Goal: Task Accomplishment & Management: Use online tool/utility

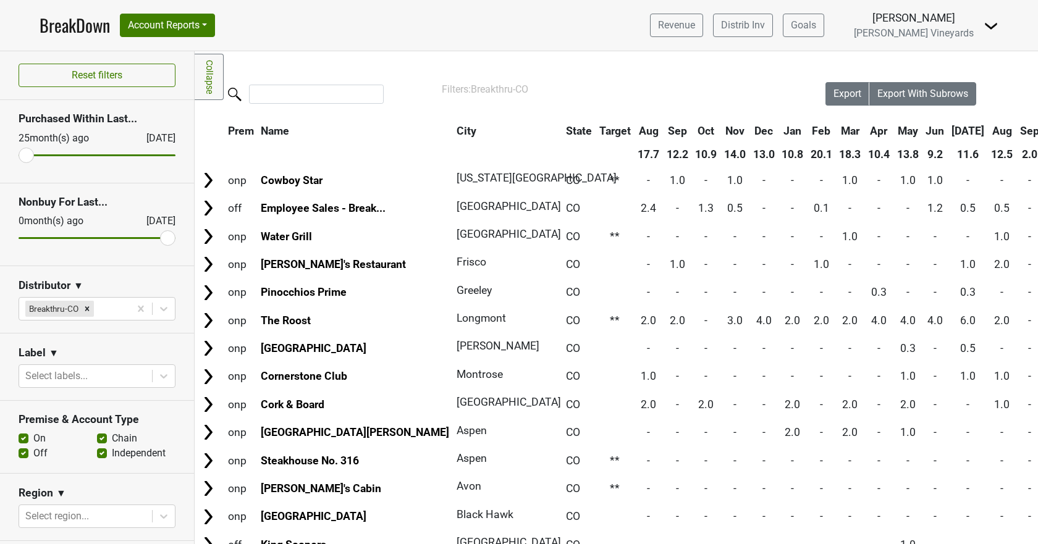
click at [78, 22] on link "BreakDown" at bounding box center [75, 25] width 70 height 26
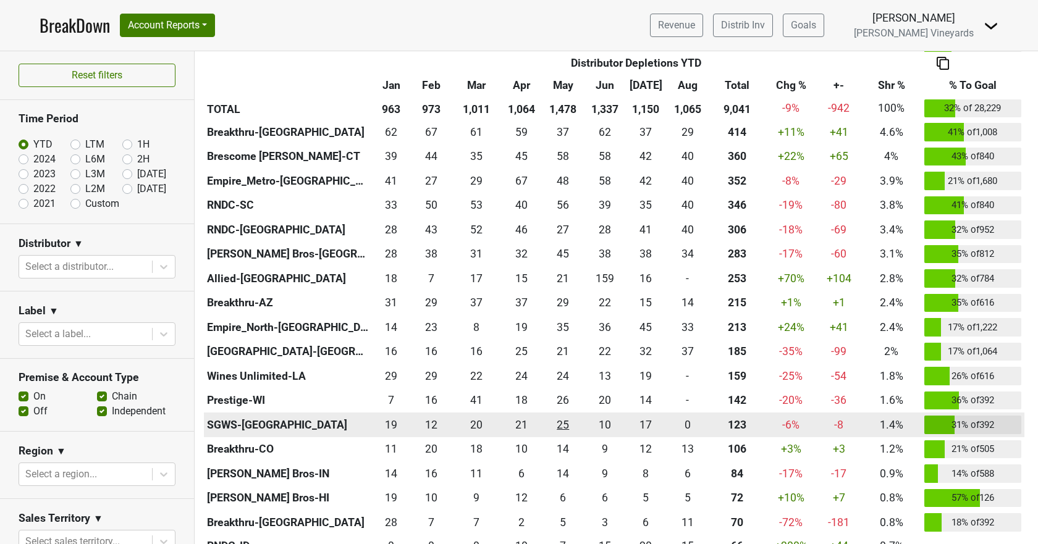
scroll to position [185, 0]
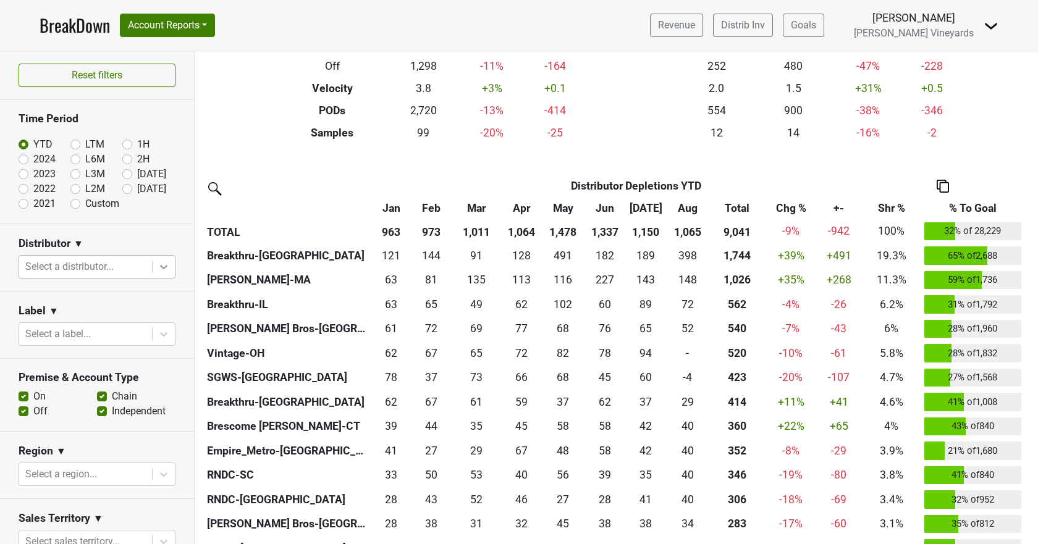
click at [157, 262] on icon at bounding box center [163, 267] width 12 height 12
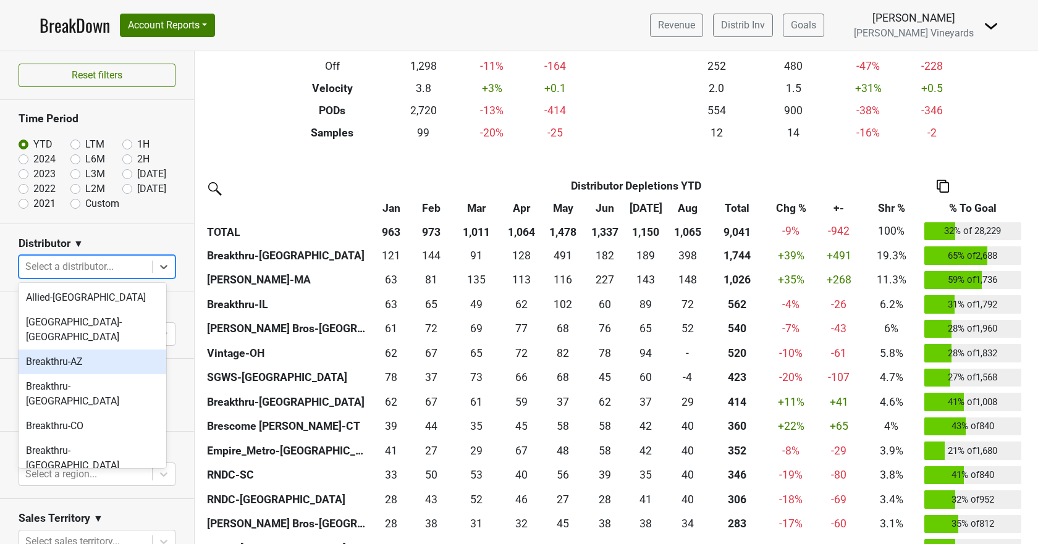
click at [94, 350] on div "Breakthru-AZ" at bounding box center [93, 362] width 148 height 25
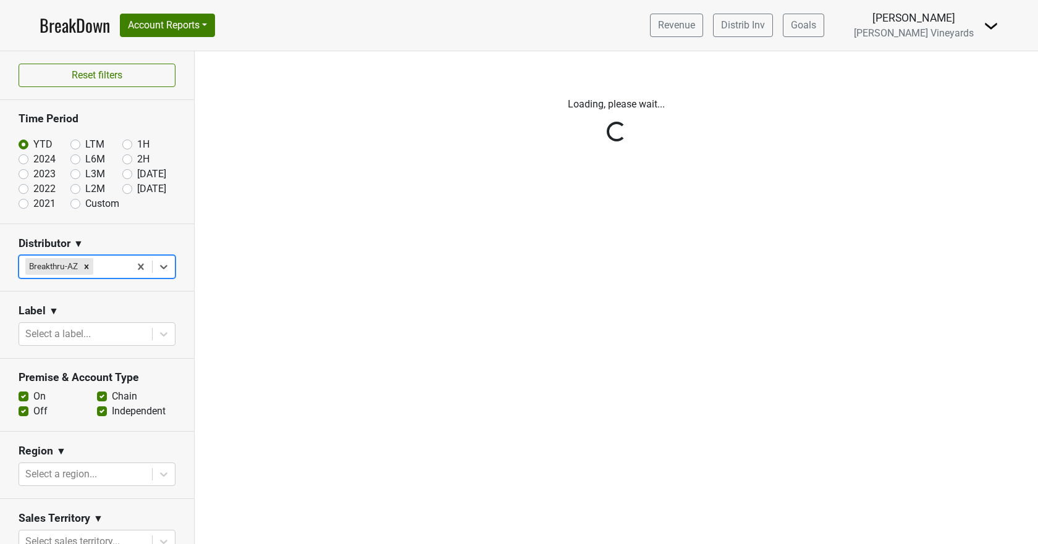
scroll to position [0, 0]
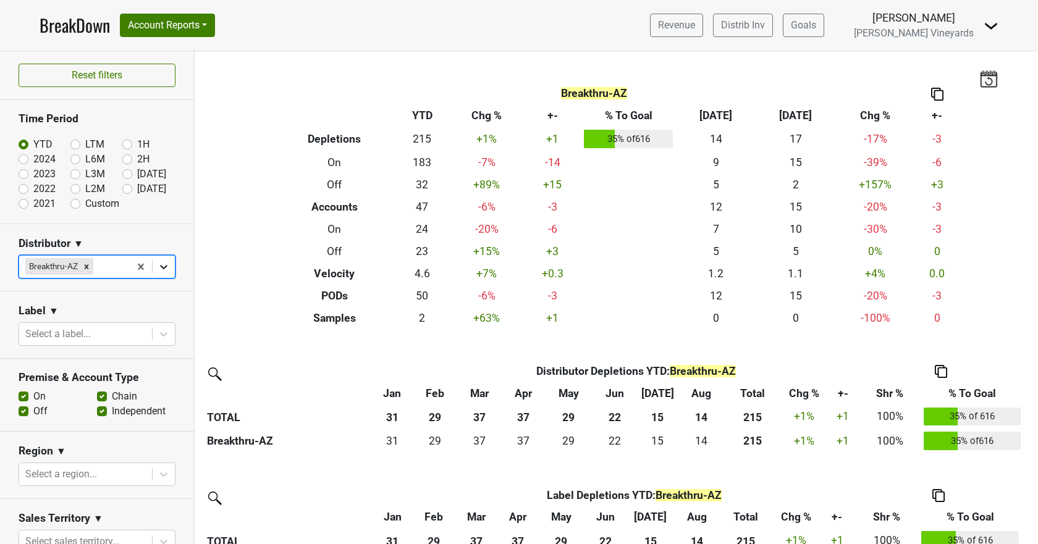
click at [157, 268] on icon at bounding box center [163, 267] width 12 height 12
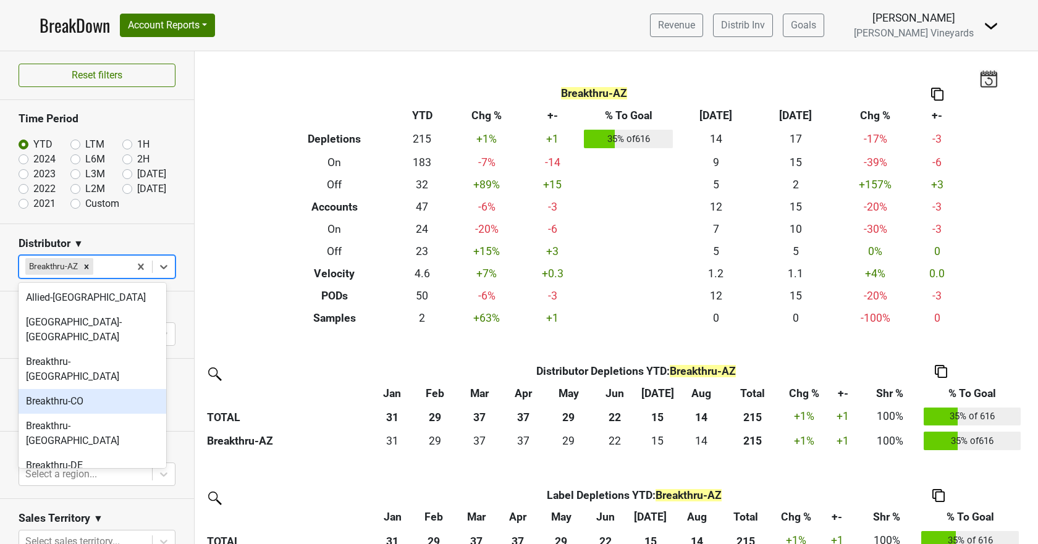
click at [85, 389] on div "Breakthru-CO" at bounding box center [93, 401] width 148 height 25
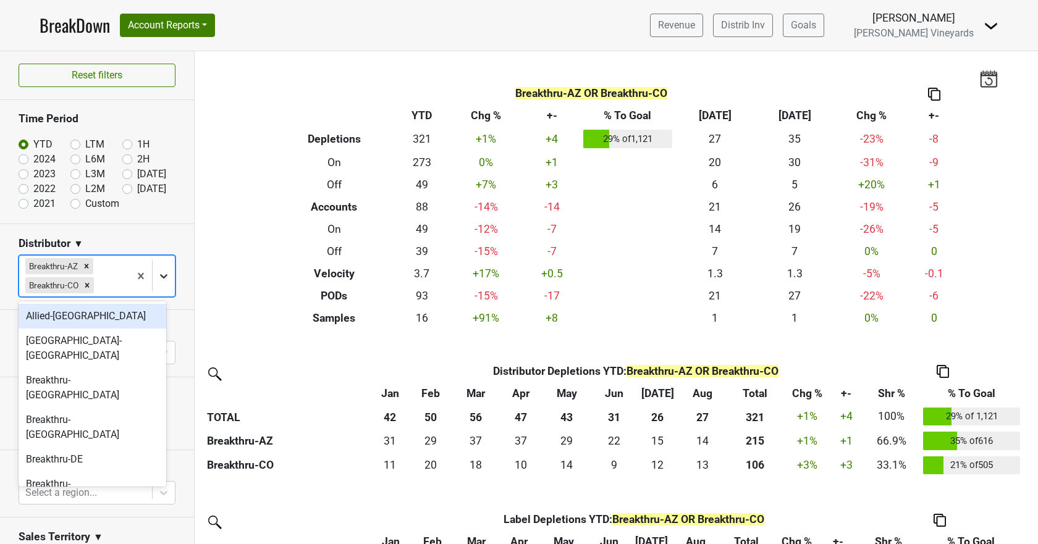
click at [157, 279] on icon at bounding box center [163, 276] width 12 height 12
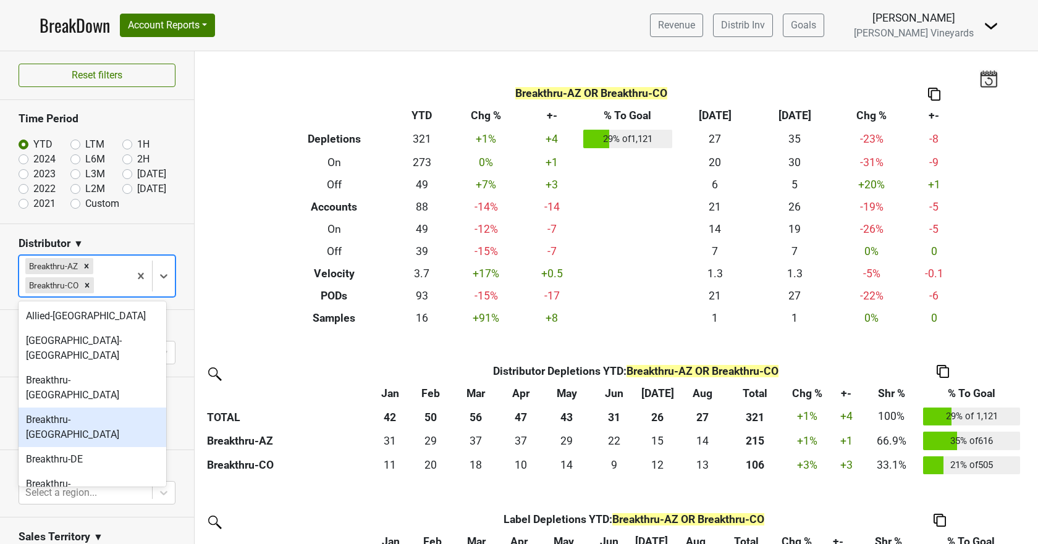
click at [90, 408] on div "Breakthru-[GEOGRAPHIC_DATA]" at bounding box center [93, 428] width 148 height 40
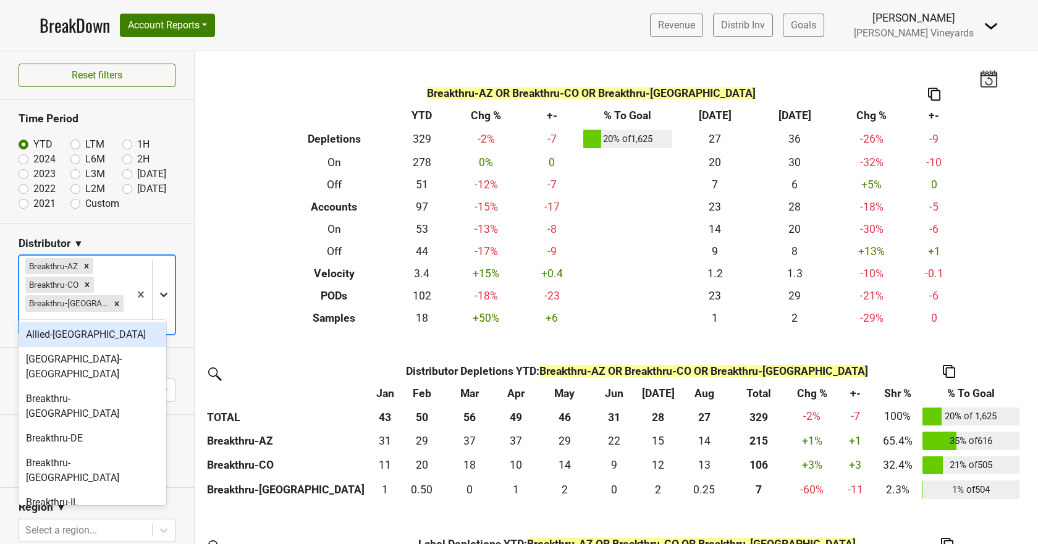
click at [157, 290] on icon at bounding box center [163, 294] width 12 height 12
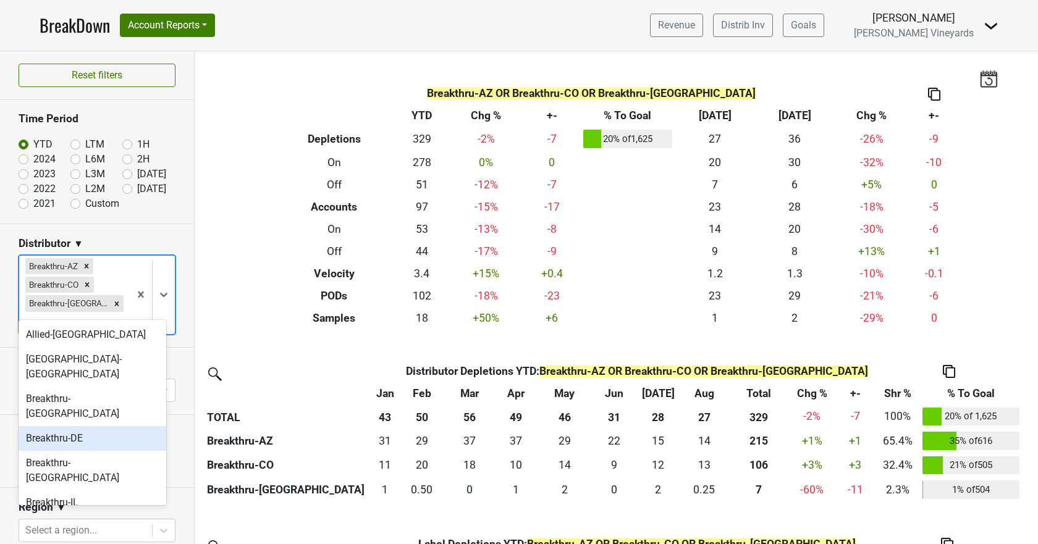
click at [88, 426] on div "Breakthru-DE" at bounding box center [93, 438] width 148 height 25
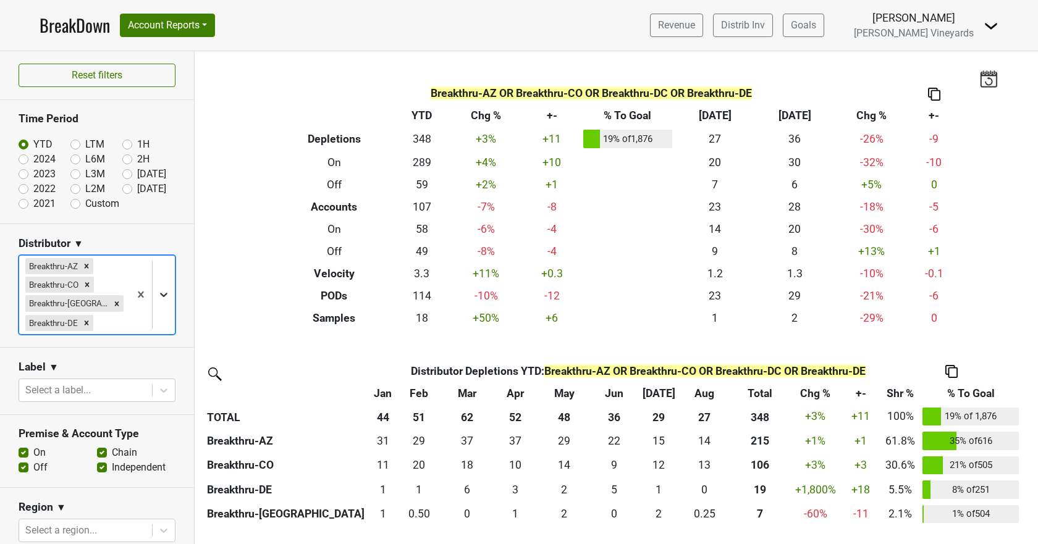
click at [153, 304] on div at bounding box center [164, 294] width 22 height 22
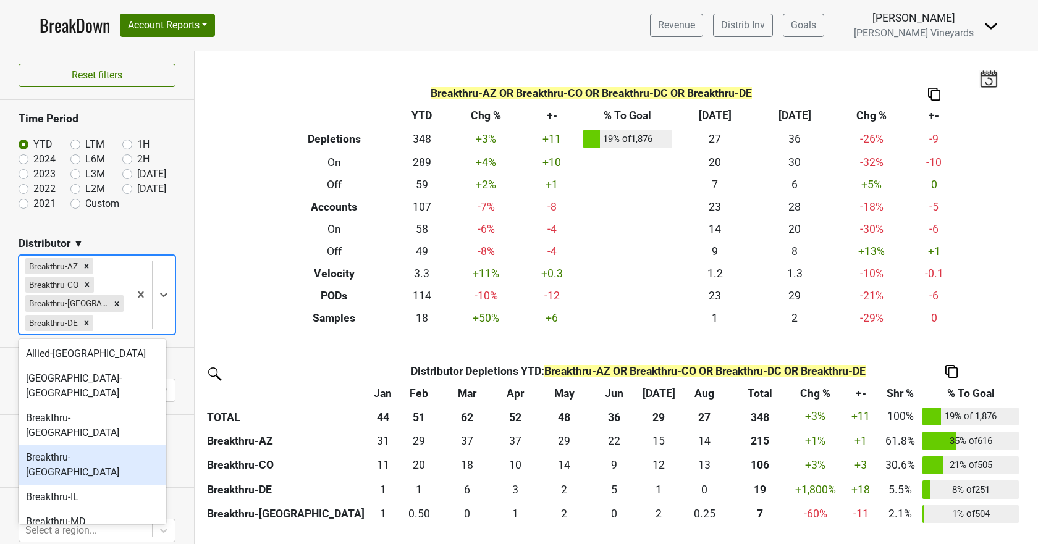
click at [76, 445] on div "Breakthru-[GEOGRAPHIC_DATA]" at bounding box center [93, 465] width 148 height 40
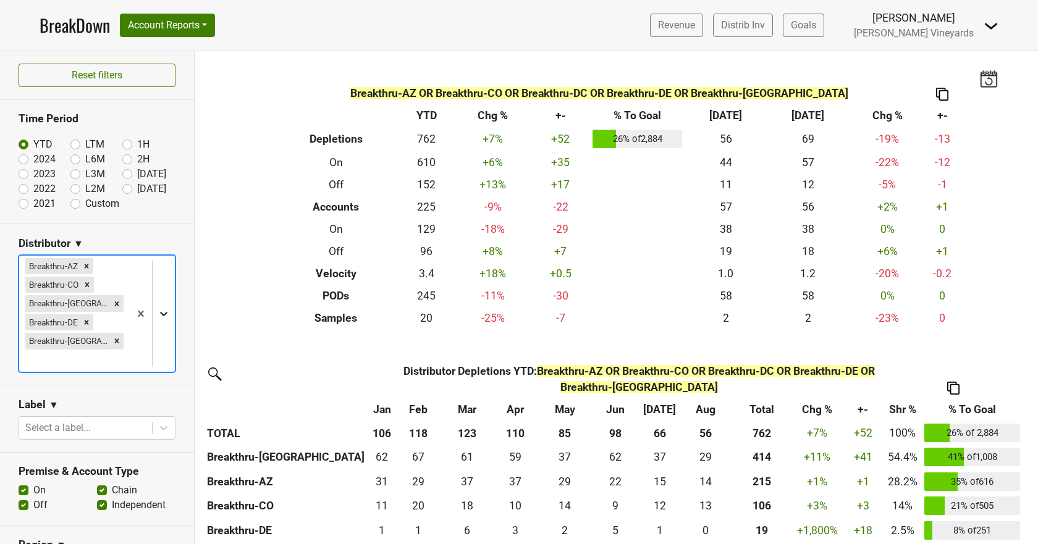
click at [162, 304] on div at bounding box center [164, 314] width 22 height 22
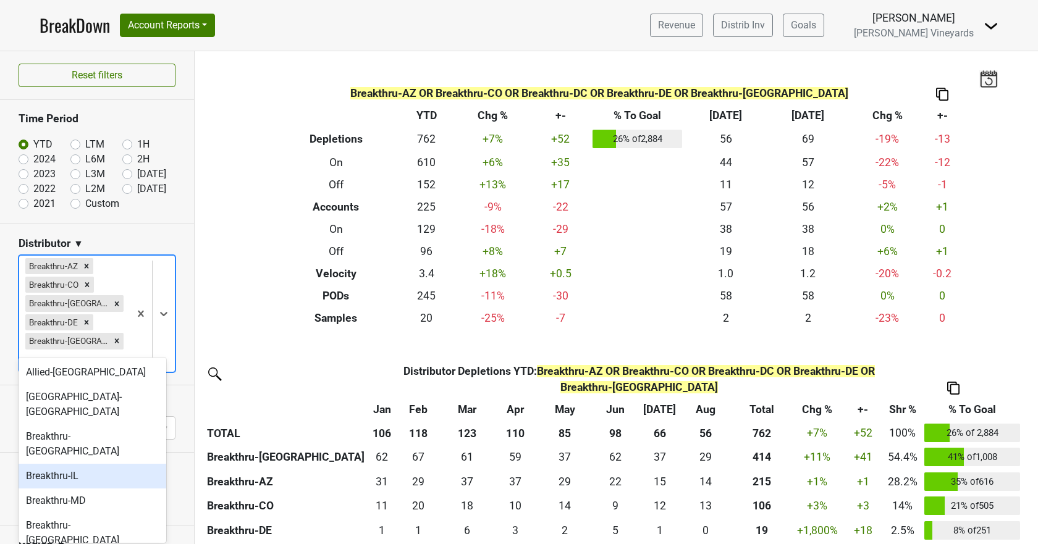
click at [77, 464] on div "Breakthru-IL" at bounding box center [93, 476] width 148 height 25
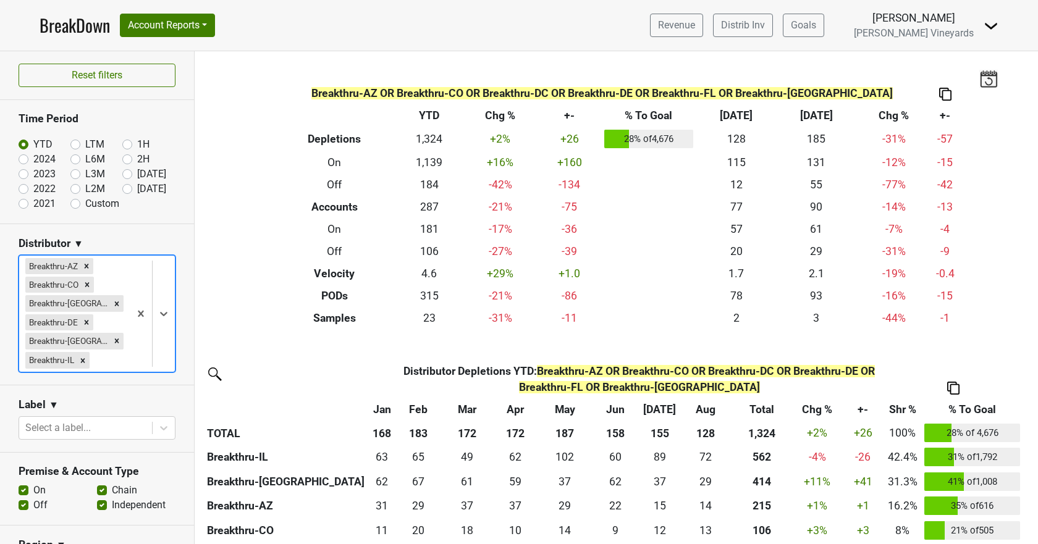
click at [157, 327] on div at bounding box center [152, 314] width 45 height 116
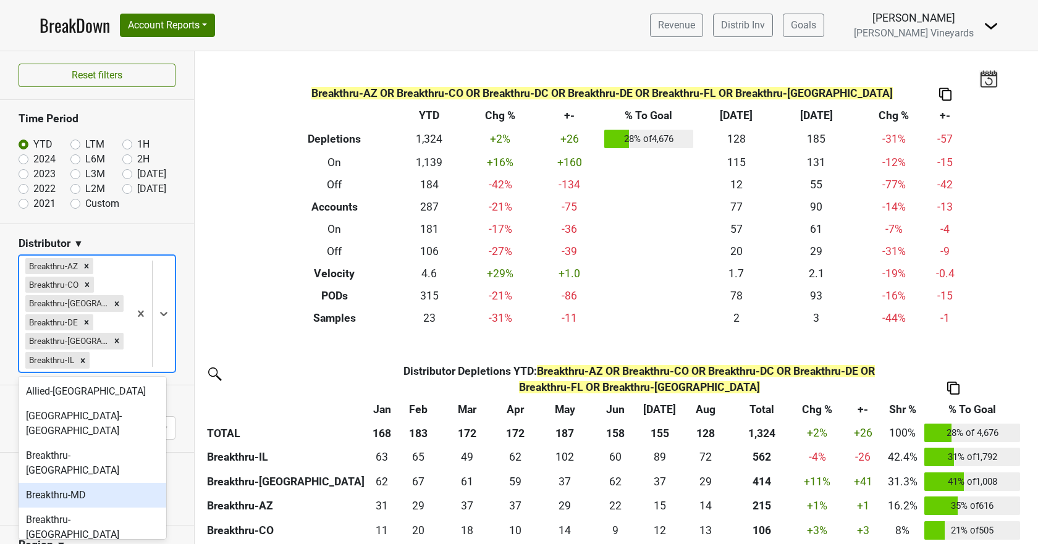
click at [61, 483] on div "Breakthru-MD" at bounding box center [93, 495] width 148 height 25
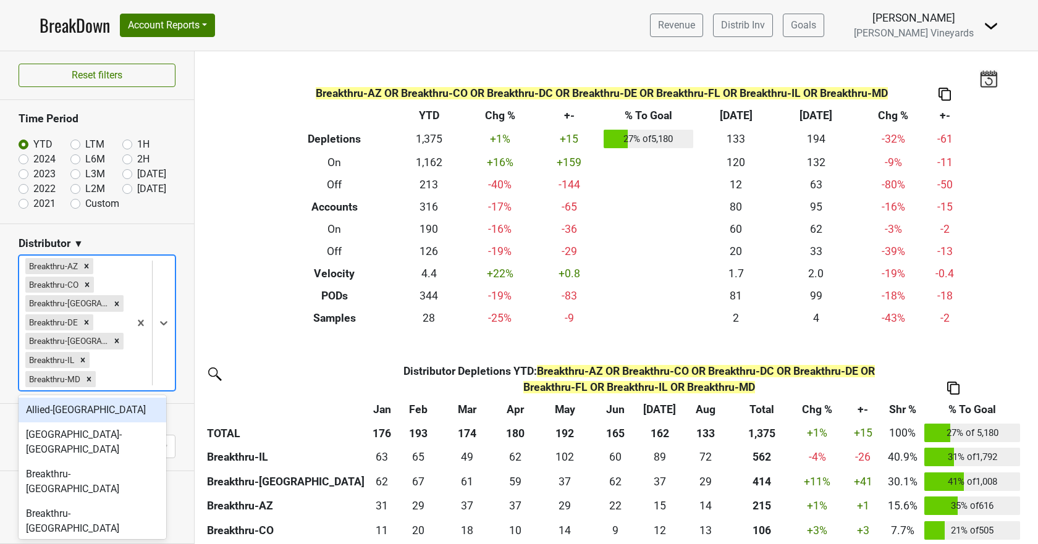
click at [156, 344] on div at bounding box center [152, 323] width 45 height 135
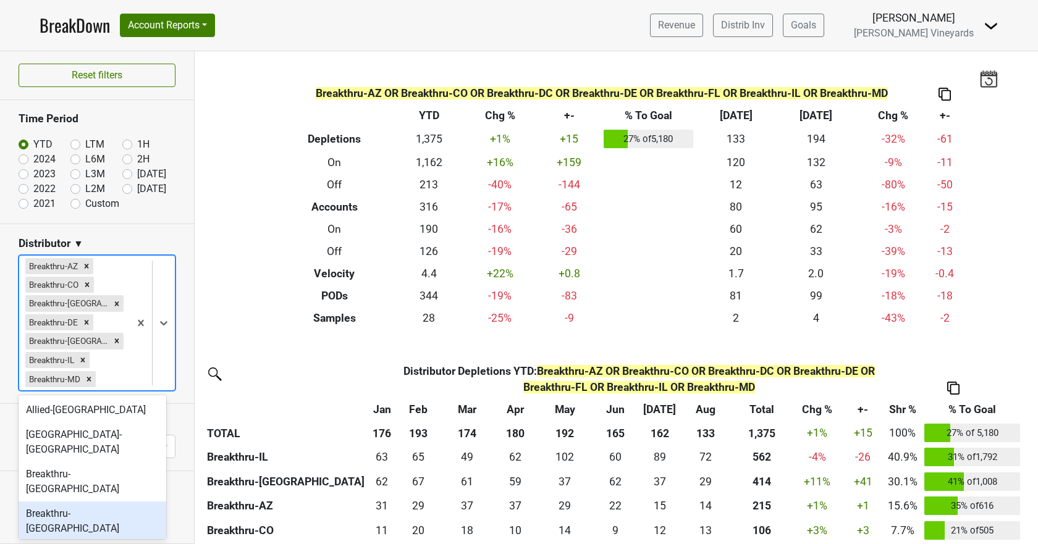
click at [72, 501] on div "Breakthru-[GEOGRAPHIC_DATA]" at bounding box center [93, 521] width 148 height 40
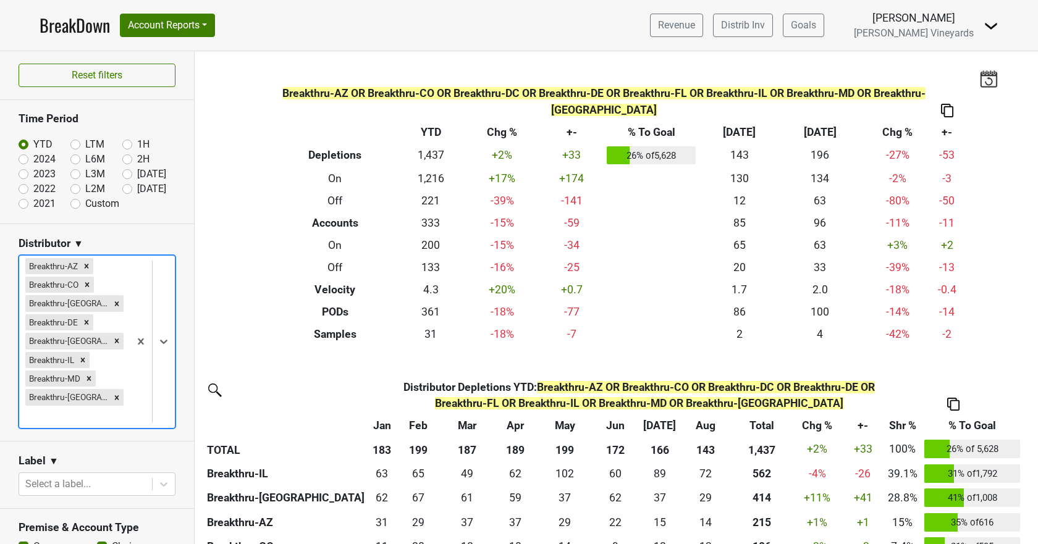
click at [155, 350] on div at bounding box center [152, 342] width 45 height 172
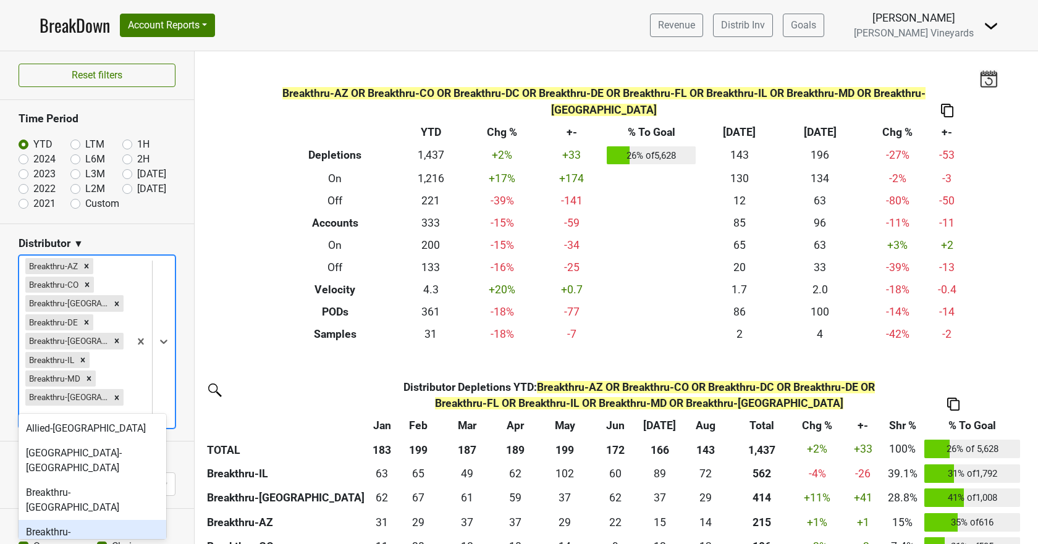
click at [62, 520] on div "Breakthru-[GEOGRAPHIC_DATA]" at bounding box center [93, 540] width 148 height 40
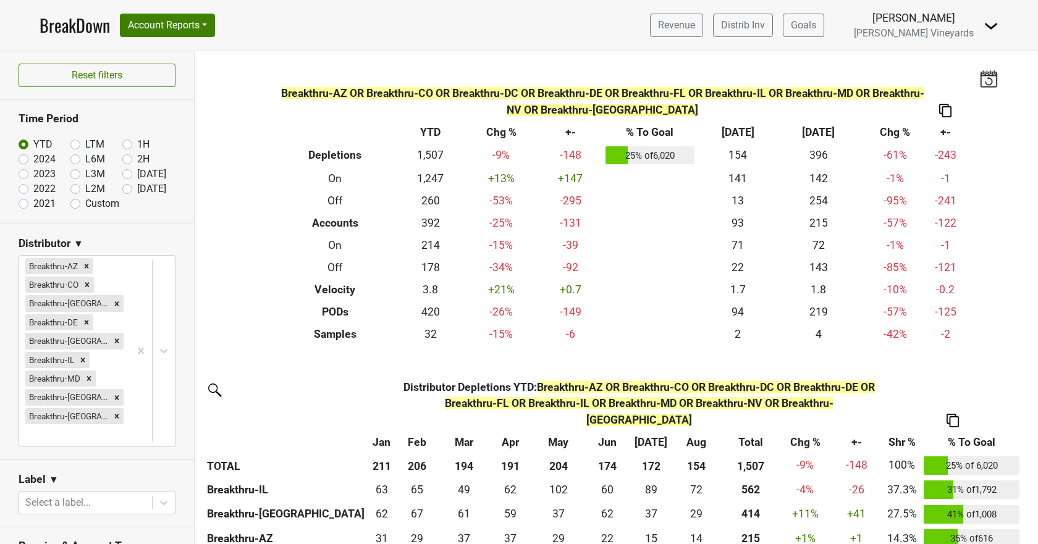
click at [941, 111] on img at bounding box center [945, 110] width 12 height 13
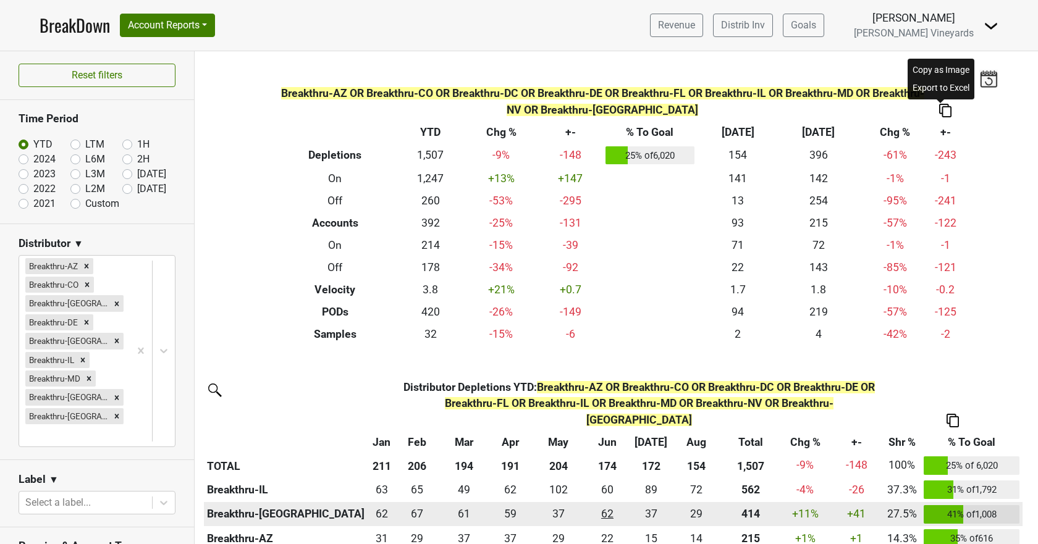
drag, startPoint x: 942, startPoint y: 72, endPoint x: 610, endPoint y: 508, distance: 547.8
click at [942, 72] on div "Copy as Image" at bounding box center [941, 70] width 62 height 18
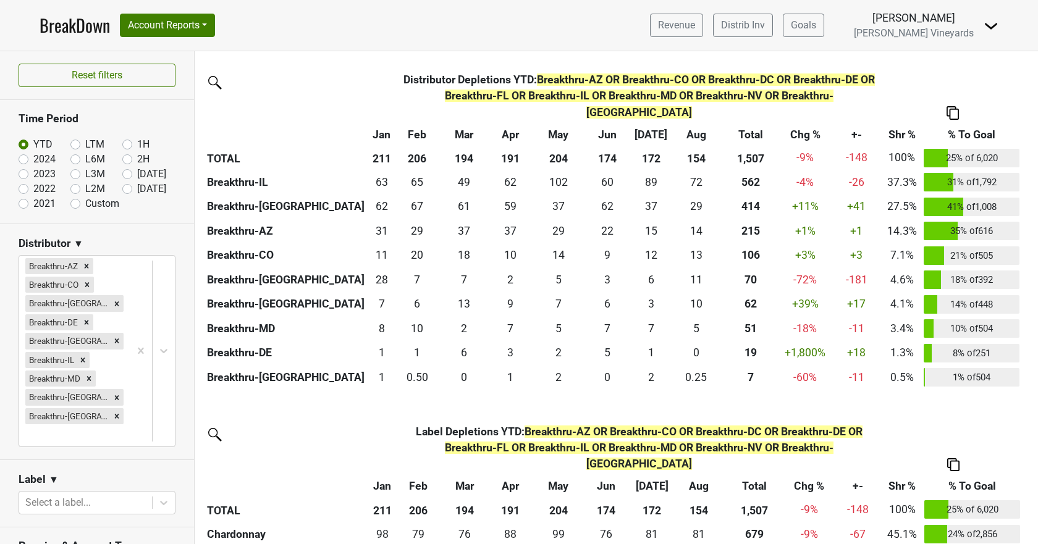
scroll to position [309, 0]
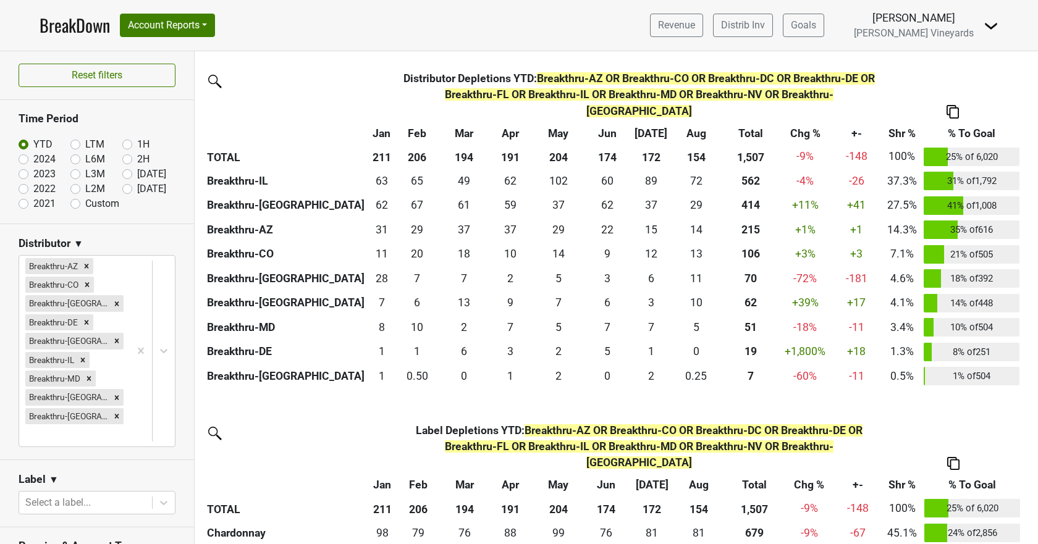
click at [950, 105] on img at bounding box center [952, 111] width 12 height 13
click at [937, 38] on div "Copy as Image" at bounding box center [951, 37] width 63 height 18
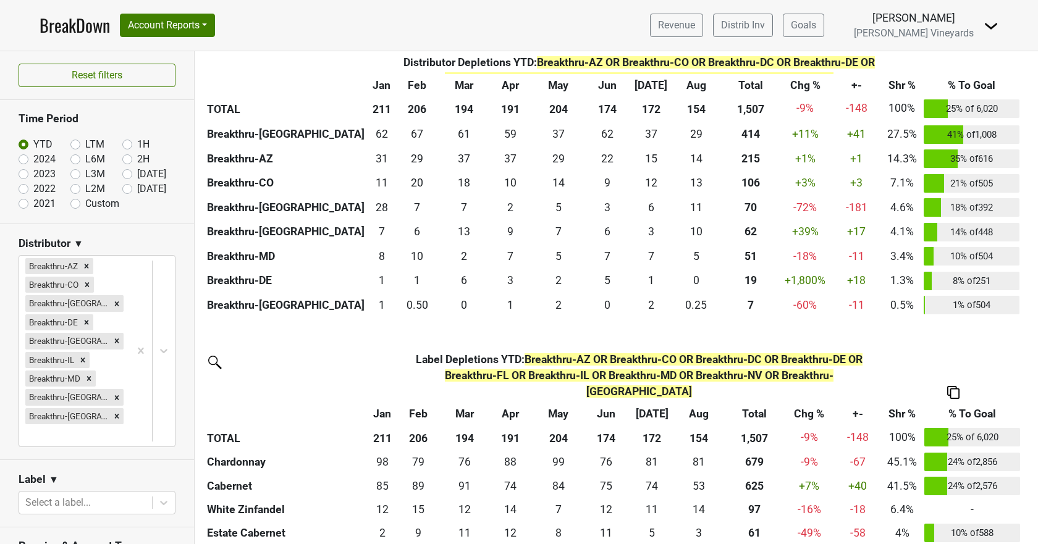
click at [954, 386] on img at bounding box center [953, 392] width 12 height 13
click at [949, 306] on div "Copy as Image" at bounding box center [952, 302] width 63 height 18
